Goal: Use online tool/utility: Use online tool/utility

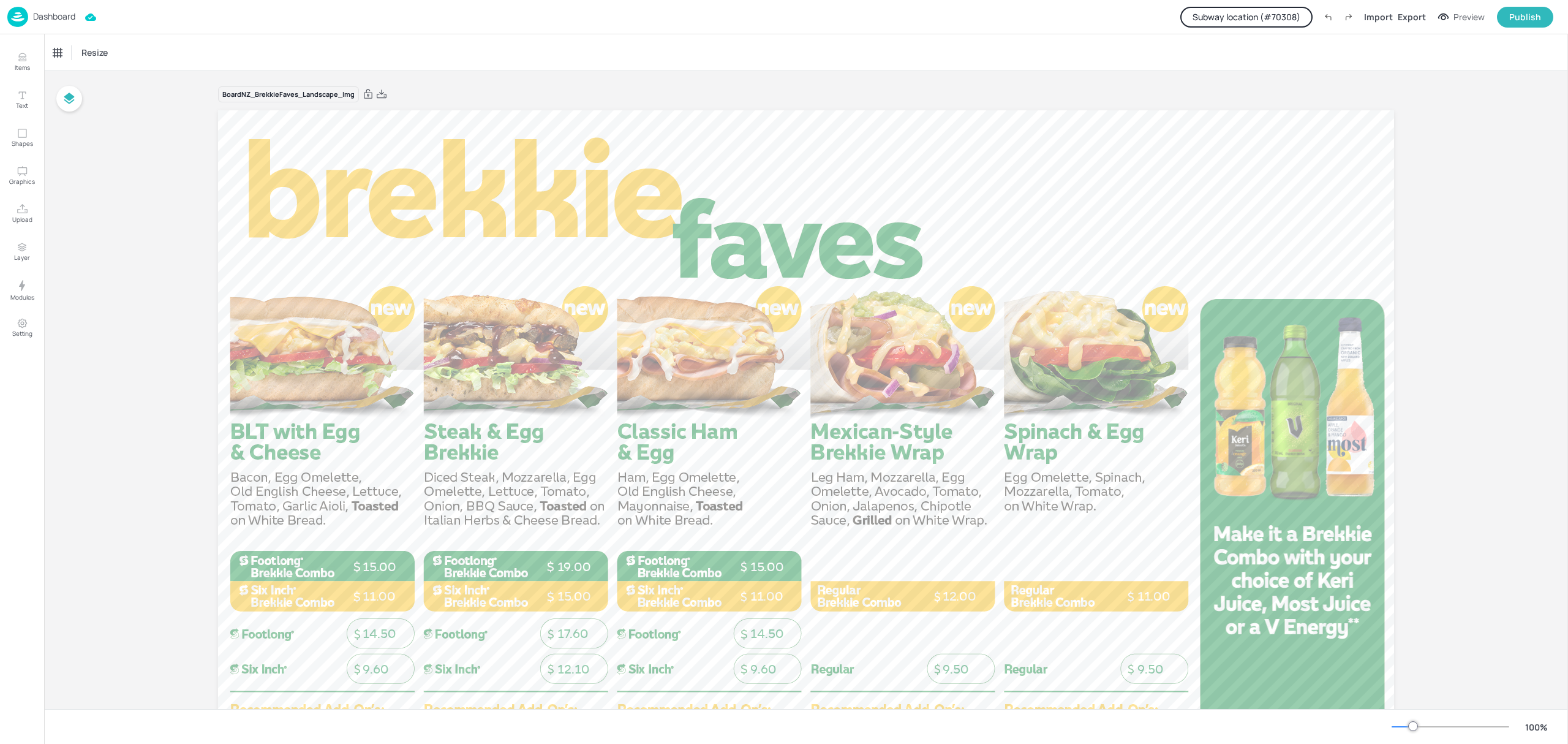
click at [1284, 20] on button "Subway location (# 70308 )" at bounding box center [1246, 17] width 132 height 21
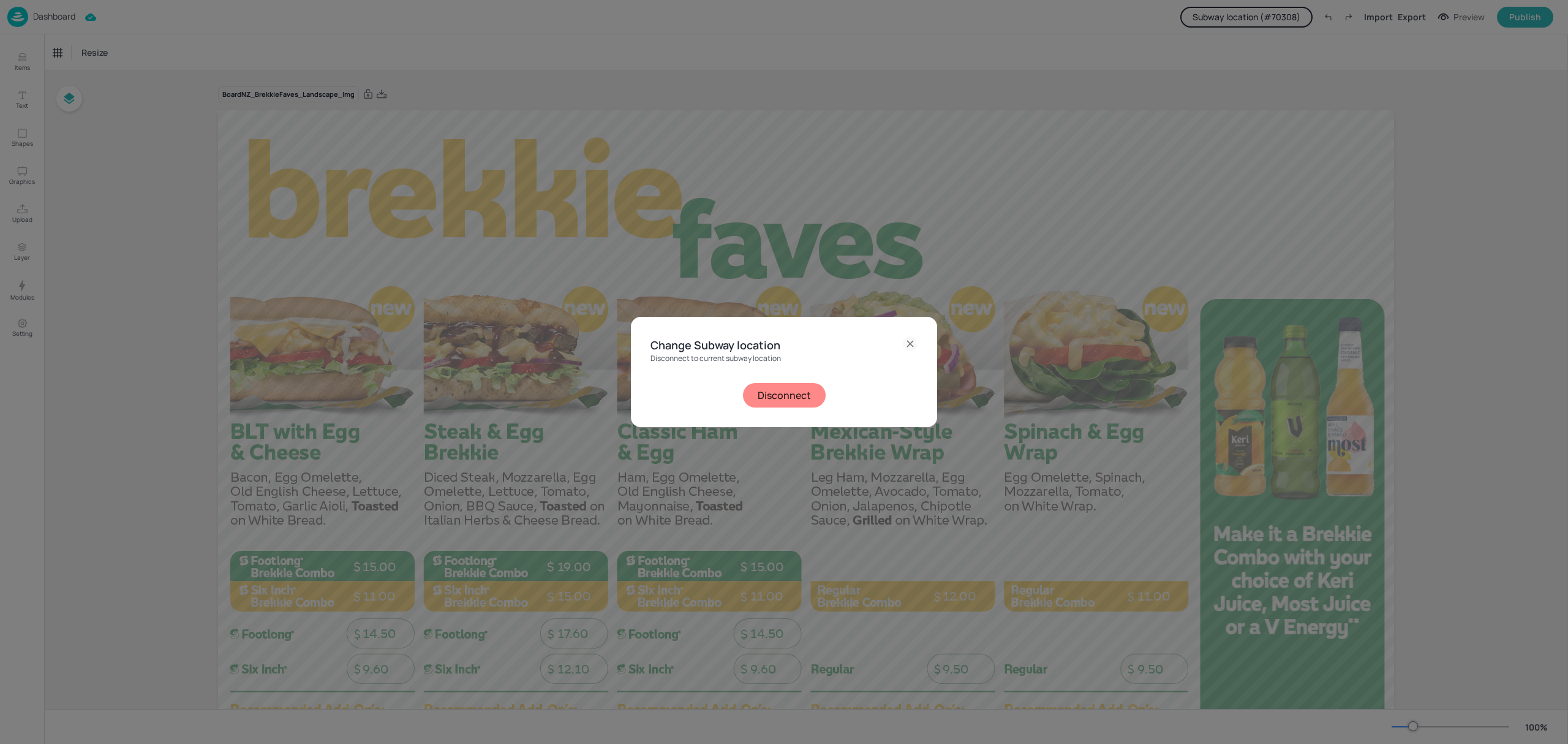
click at [784, 394] on button "Disconnect" at bounding box center [784, 395] width 83 height 24
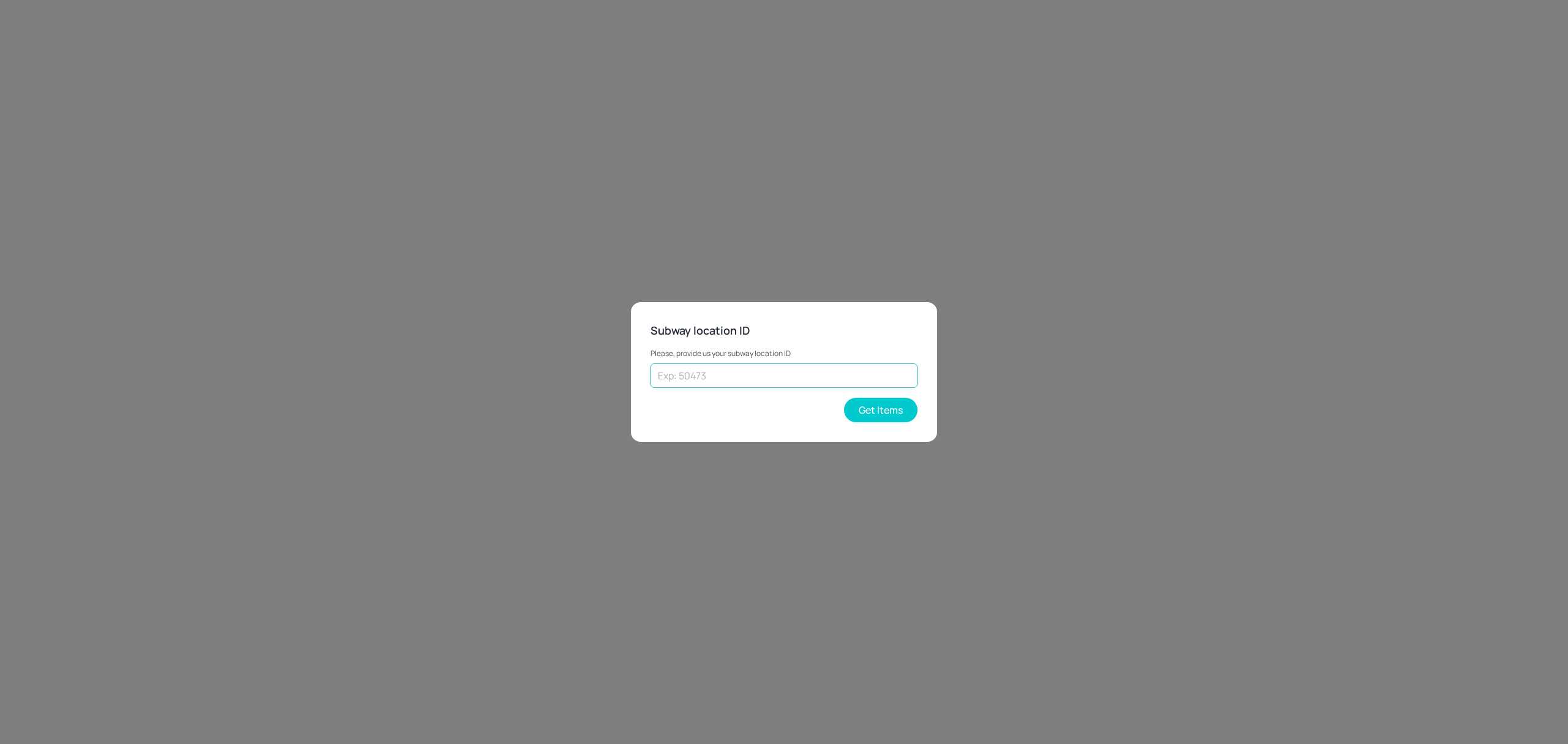
click at [774, 376] on input "text" at bounding box center [784, 375] width 267 height 24
paste input "27950"
type input "27950"
click at [881, 415] on button "Get Items" at bounding box center [881, 410] width 74 height 24
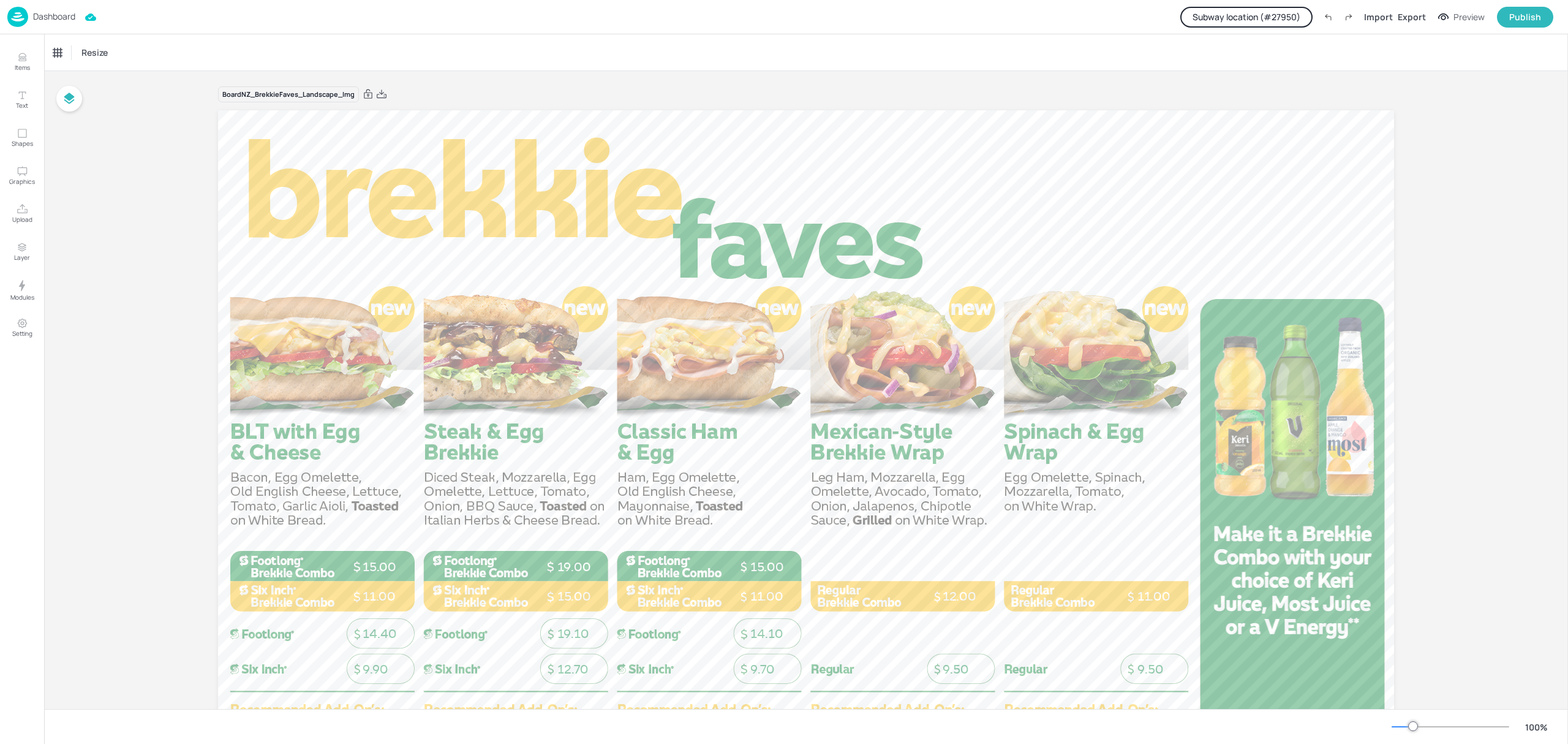
click at [58, 15] on p "Dashboard" at bounding box center [54, 17] width 42 height 8
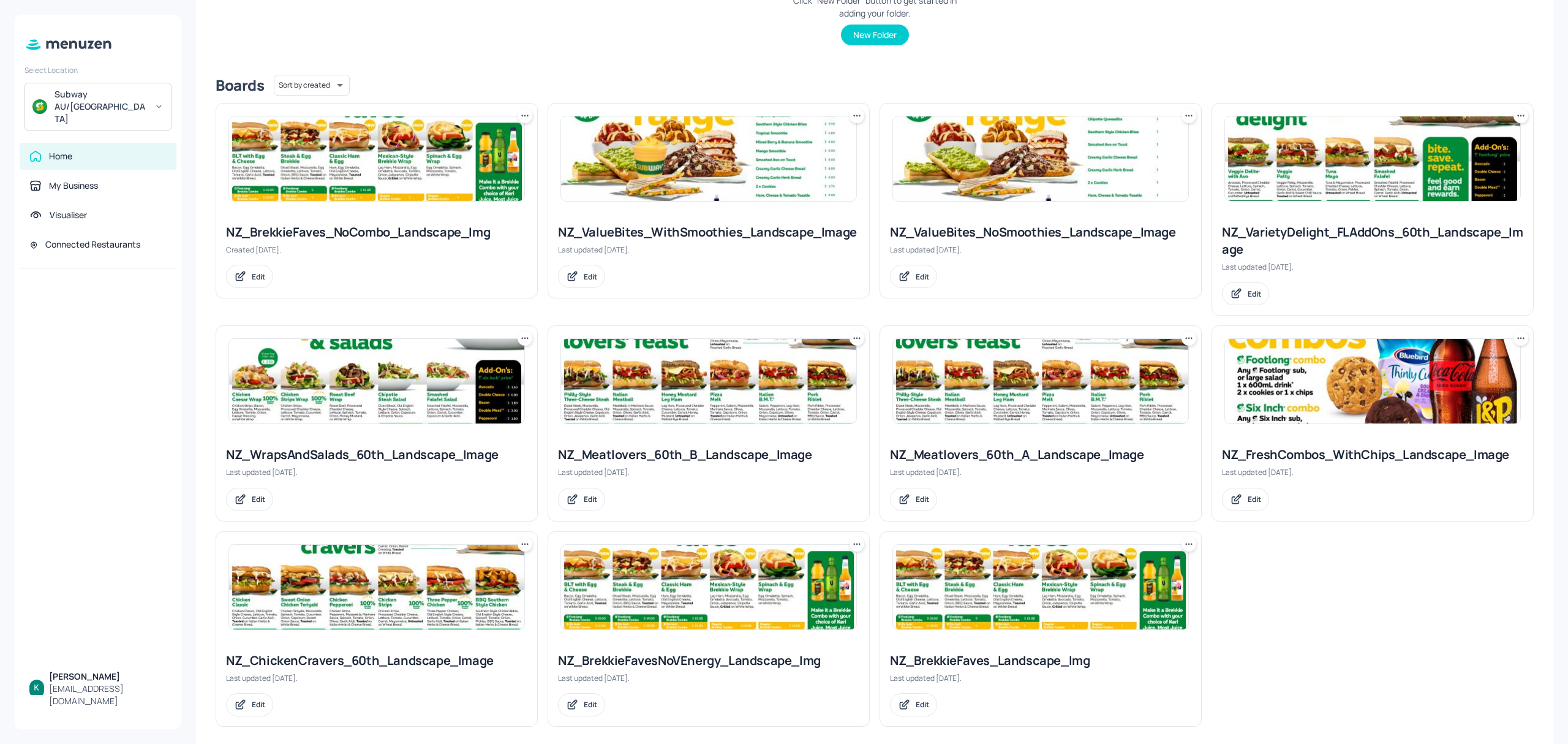
scroll to position [260, 0]
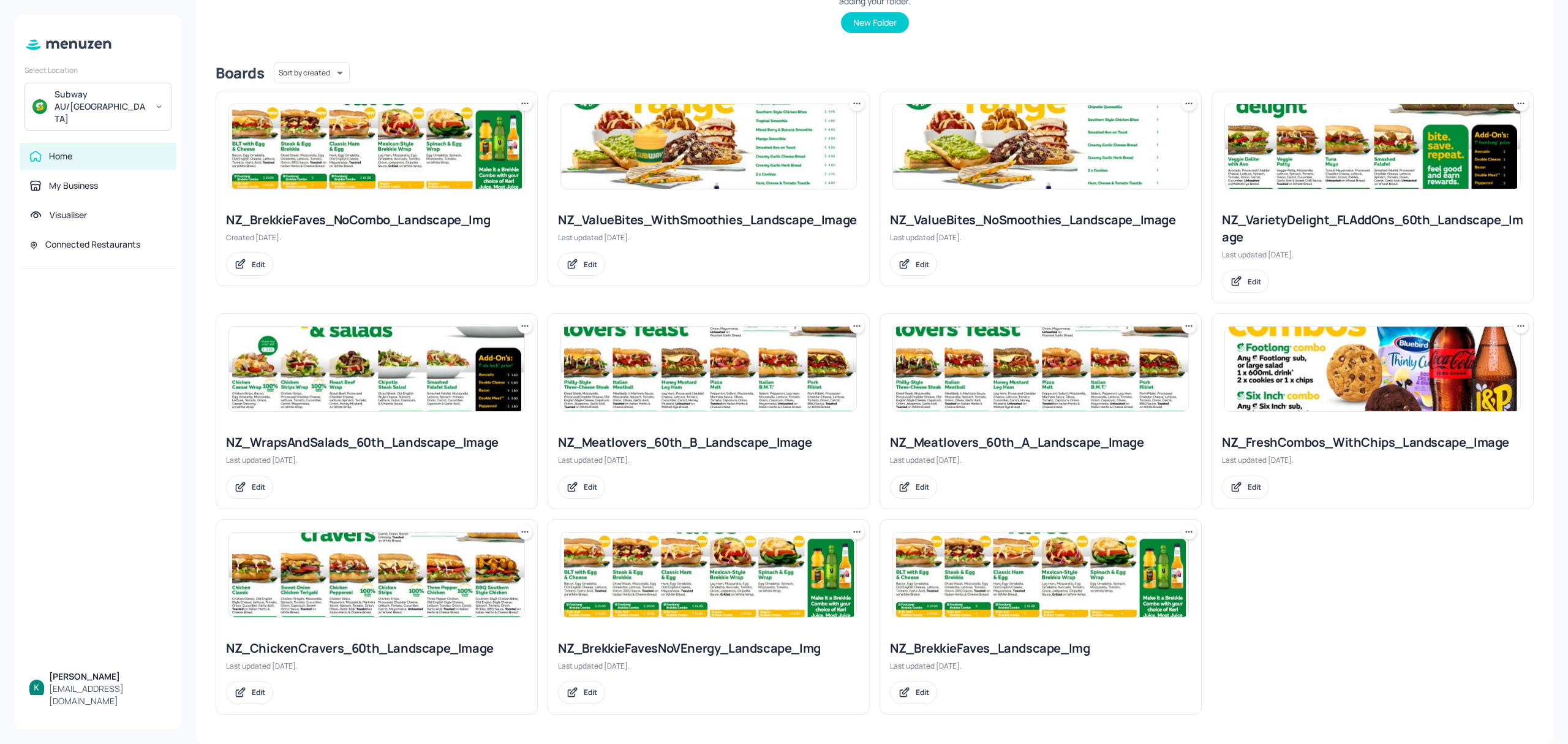
click at [388, 587] on img at bounding box center [377, 574] width 295 height 84
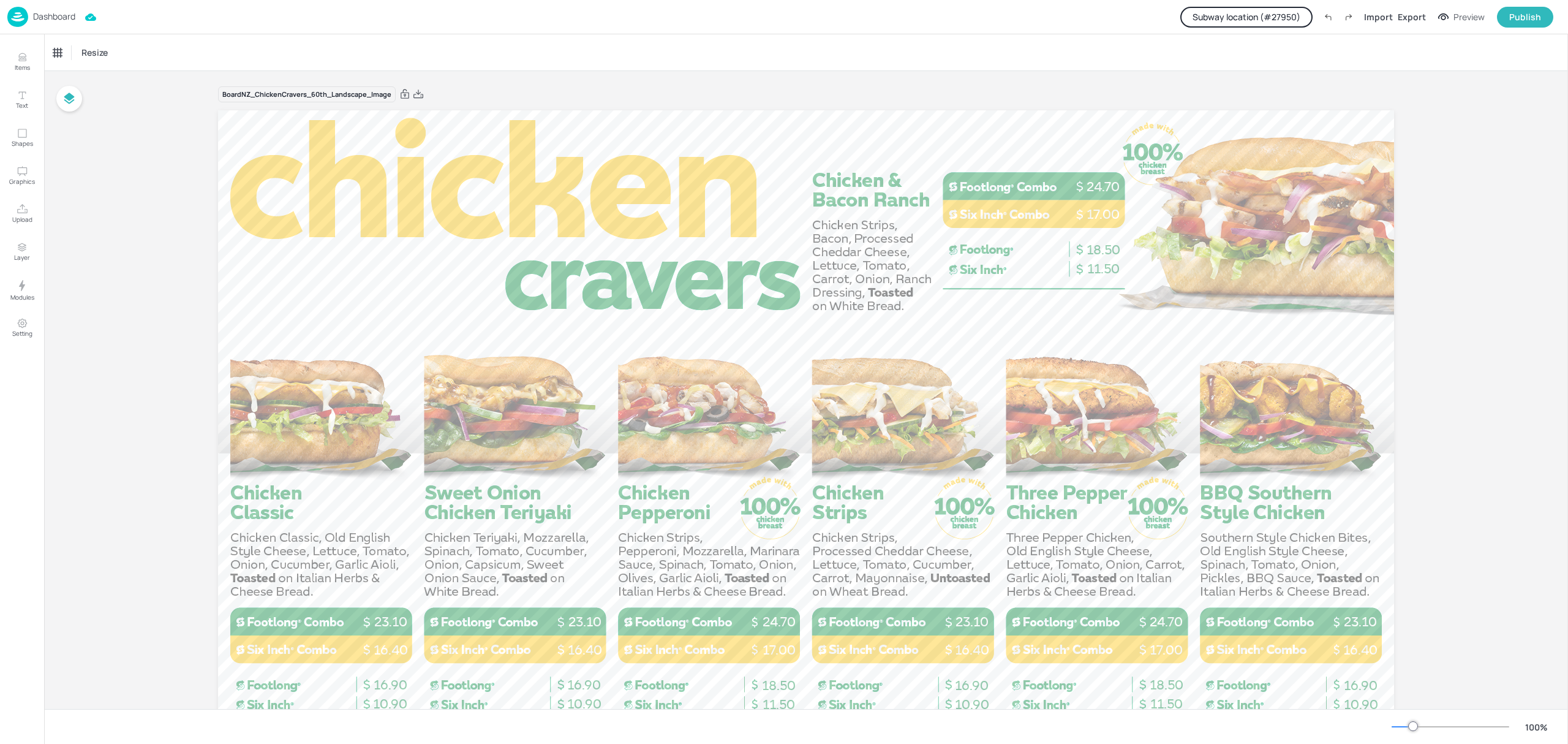
click at [1286, 8] on button "Subway location (# 27950 )" at bounding box center [1246, 17] width 132 height 21
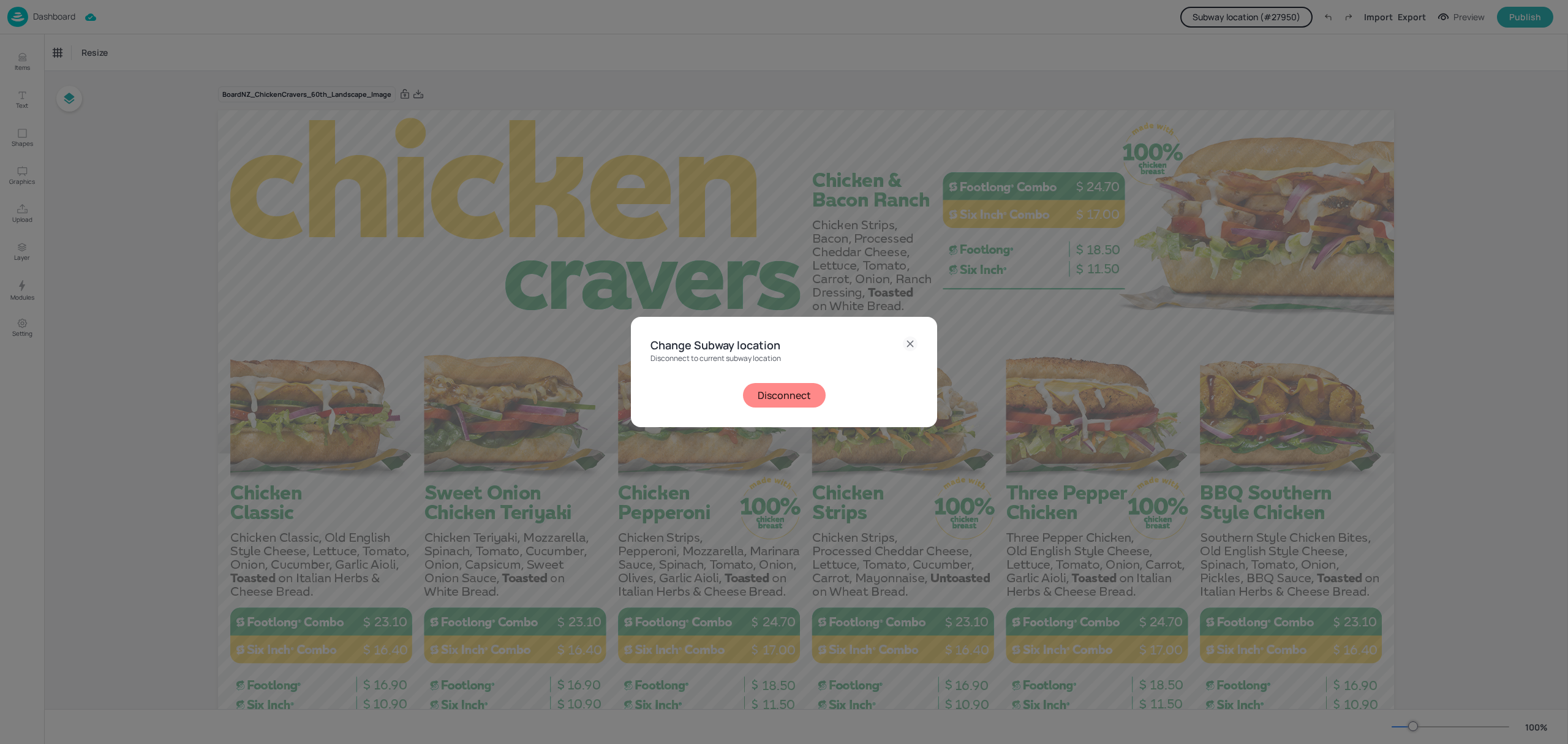
click at [767, 394] on button "Disconnect" at bounding box center [784, 395] width 83 height 24
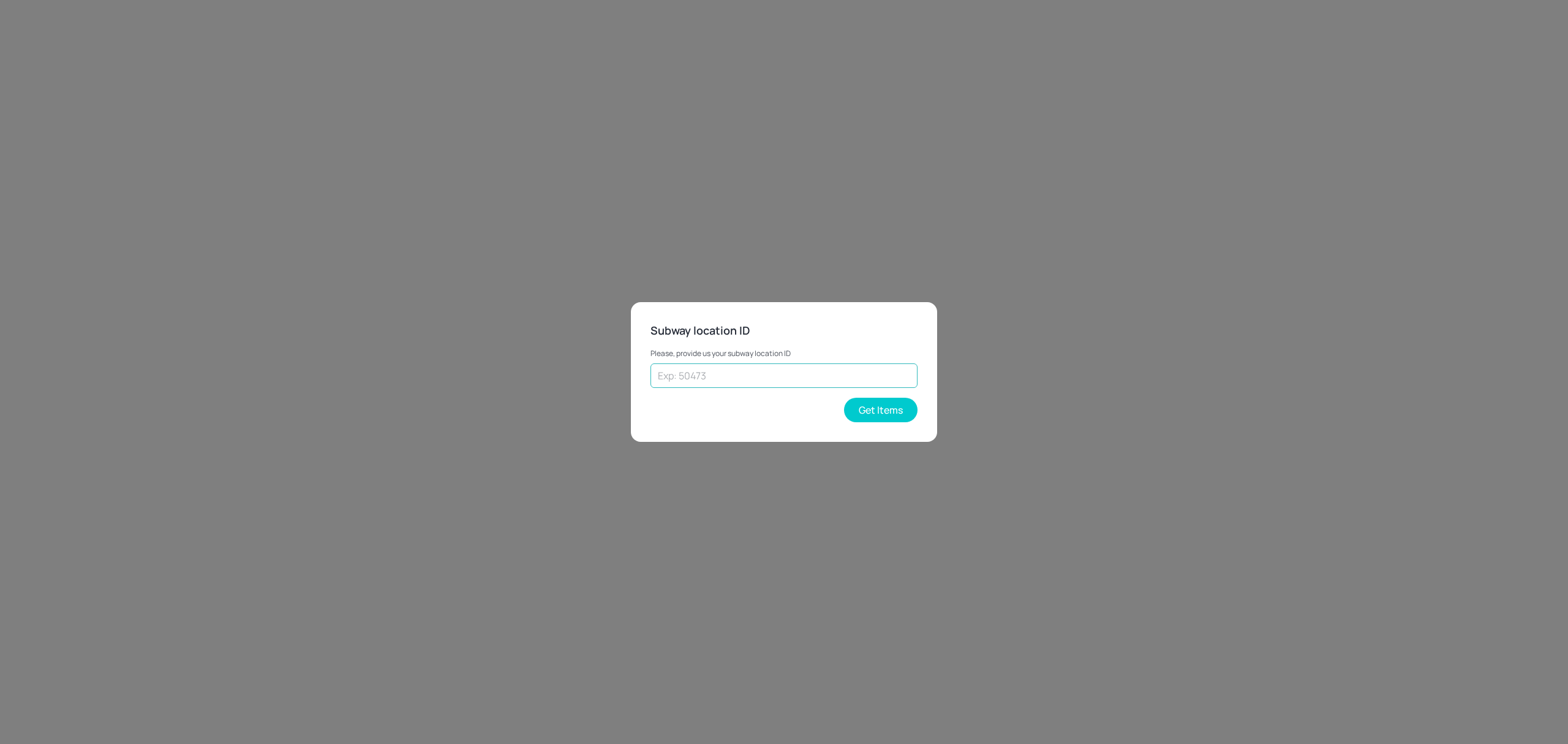
click at [748, 369] on input "text" at bounding box center [784, 375] width 267 height 24
type input "28898"
click at [898, 410] on button "Get Items" at bounding box center [881, 410] width 74 height 24
